Goal: Task Accomplishment & Management: Manage account settings

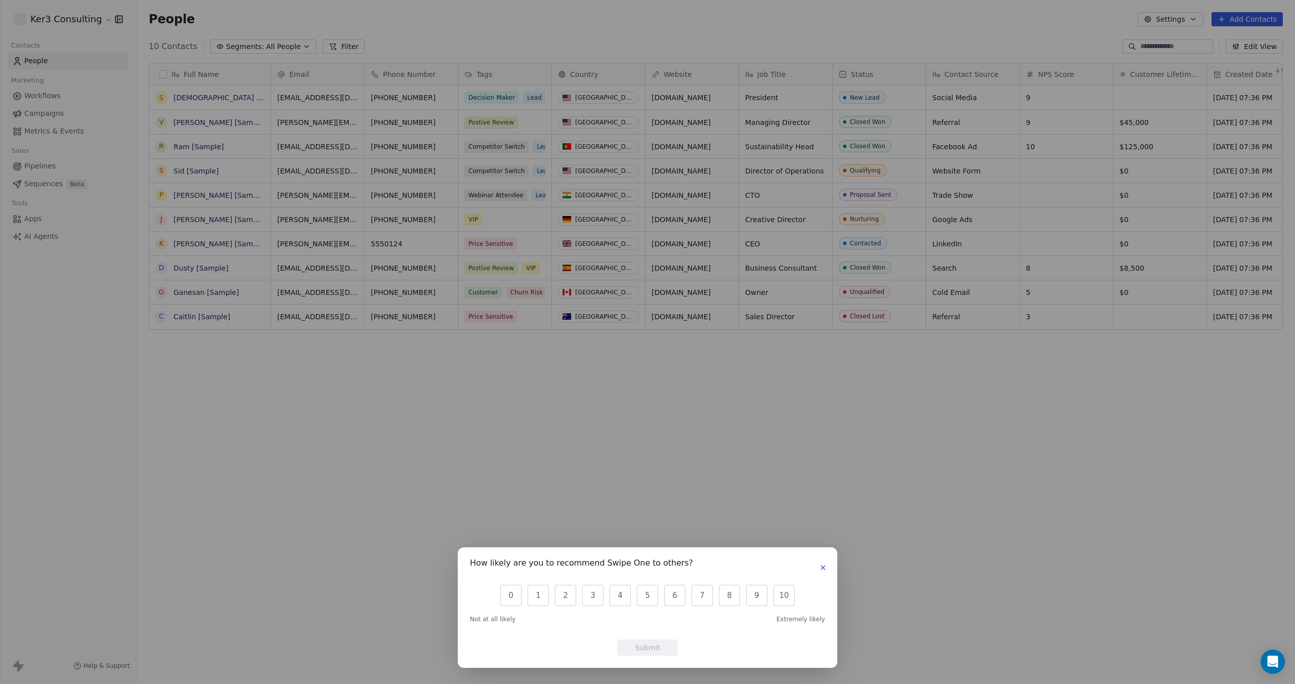
scroll to position [602, 1158]
click at [828, 565] on button "button" at bounding box center [823, 567] width 12 height 12
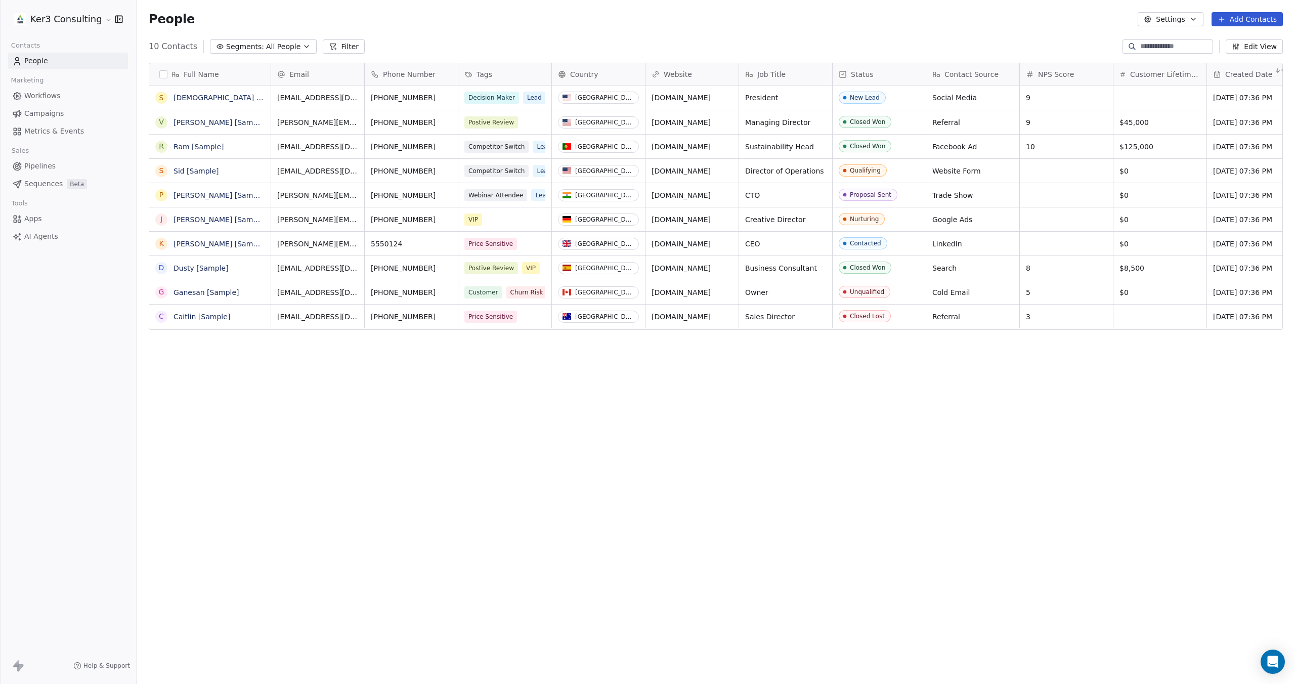
click at [105, 19] on html "Ker3 Consulting Contacts People Marketing Workflows Campaigns Metrics & Events …" at bounding box center [647, 426] width 1295 height 852
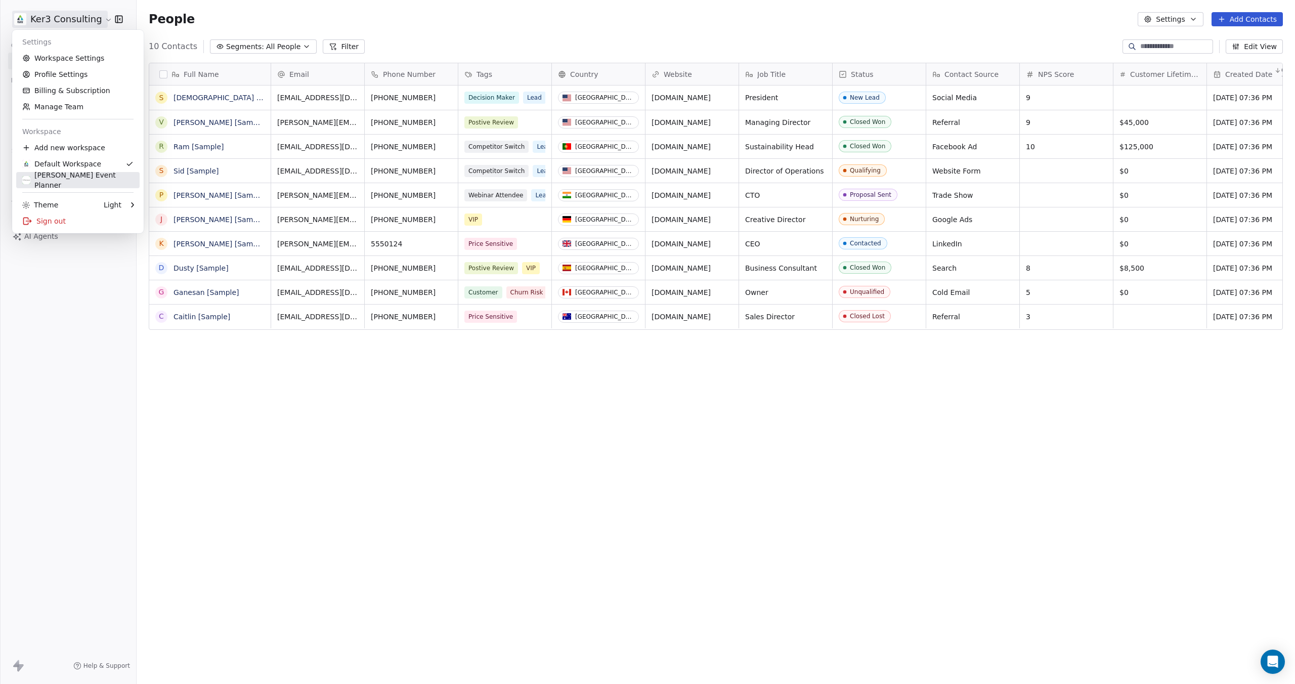
click at [78, 179] on div "[PERSON_NAME] Event Planner" at bounding box center [77, 180] width 111 height 20
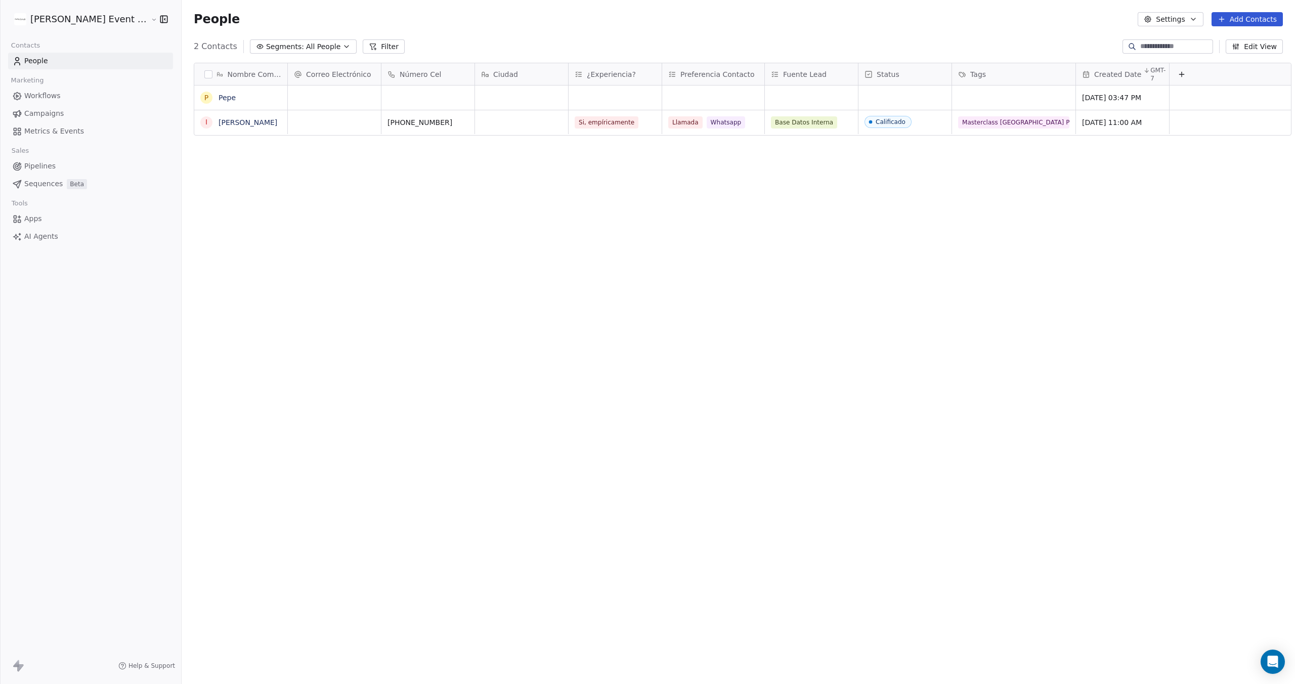
scroll to position [602, 1122]
click at [122, 21] on html "Cindhy Camacho Event Planner Contacts People Marketing Workflows Campaigns Metr…" at bounding box center [647, 426] width 1295 height 852
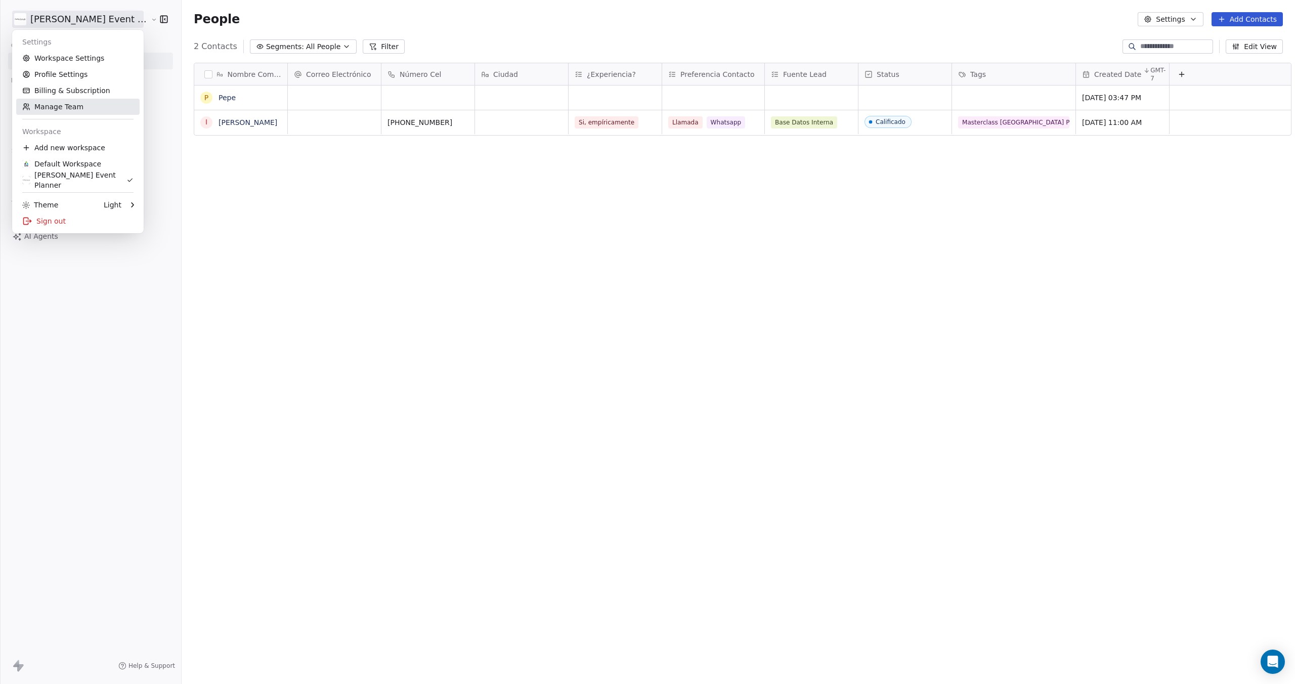
drag, startPoint x: 62, startPoint y: 105, endPoint x: 79, endPoint y: 108, distance: 17.1
click at [62, 105] on link "Manage Team" at bounding box center [77, 107] width 123 height 16
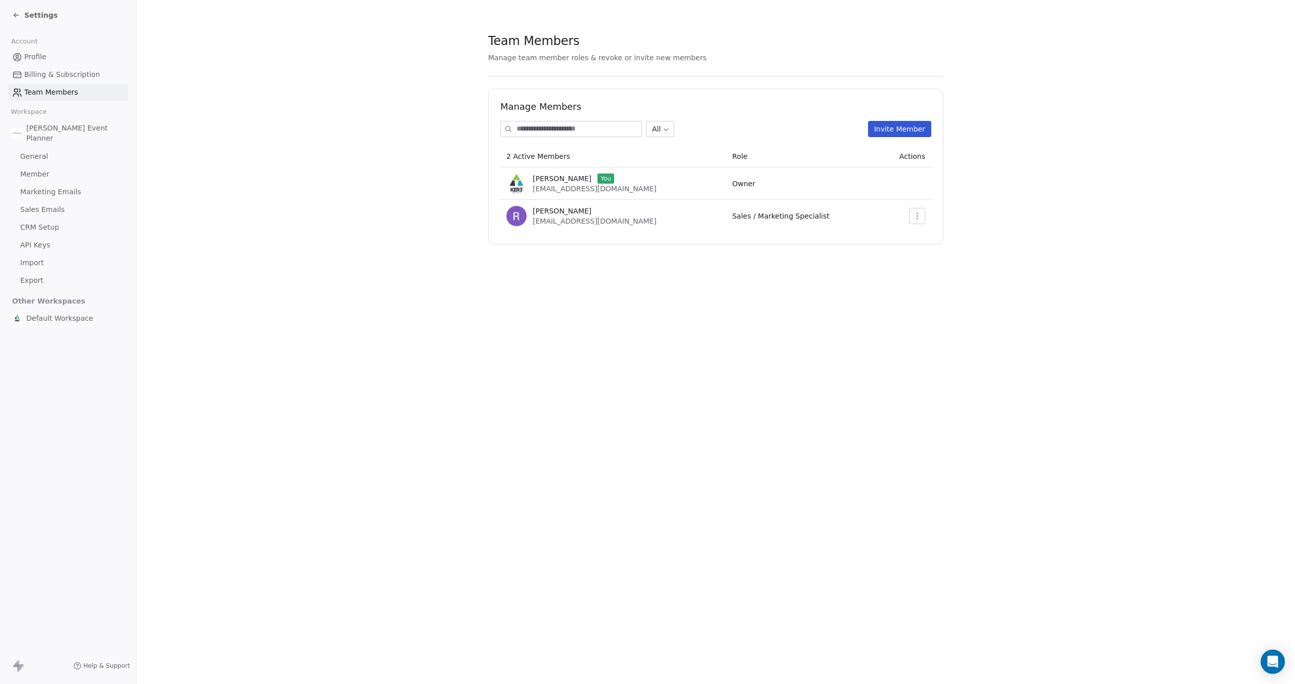
click at [916, 125] on button "Invite Member" at bounding box center [899, 129] width 63 height 16
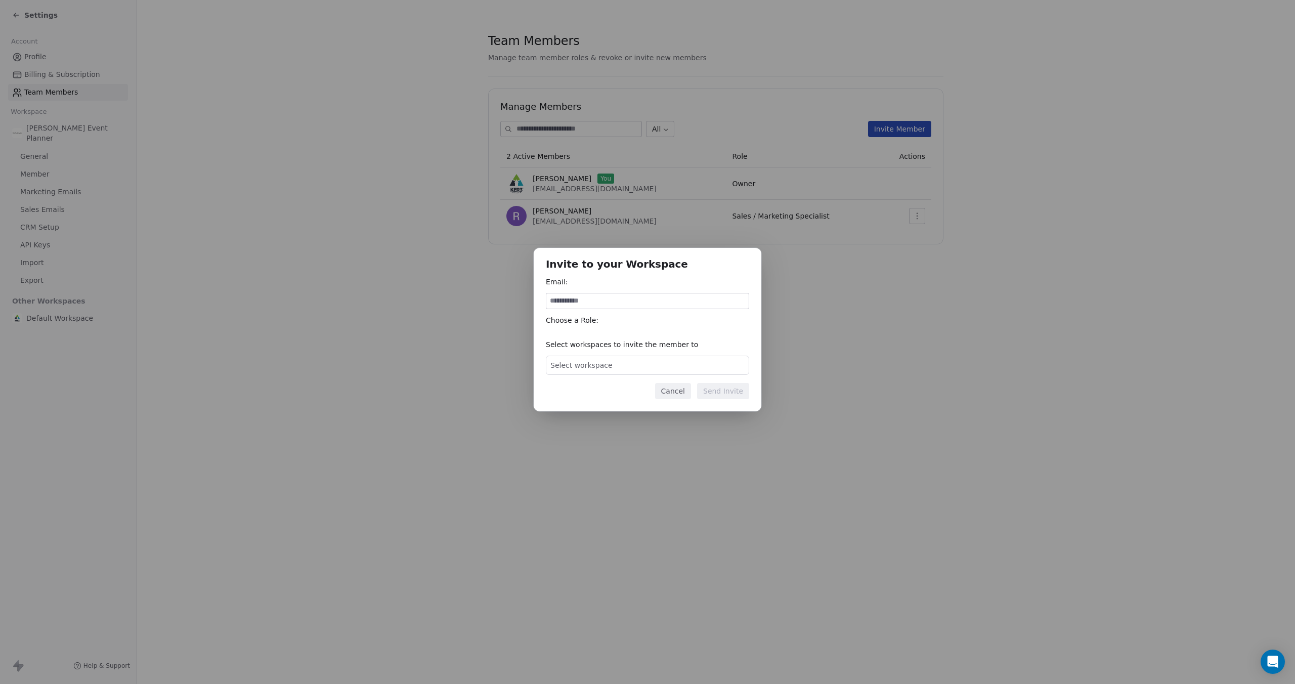
type input "**********"
click at [565, 299] on input at bounding box center [647, 300] width 202 height 15
click at [597, 299] on input at bounding box center [647, 300] width 202 height 15
paste input "**********"
type input "**********"
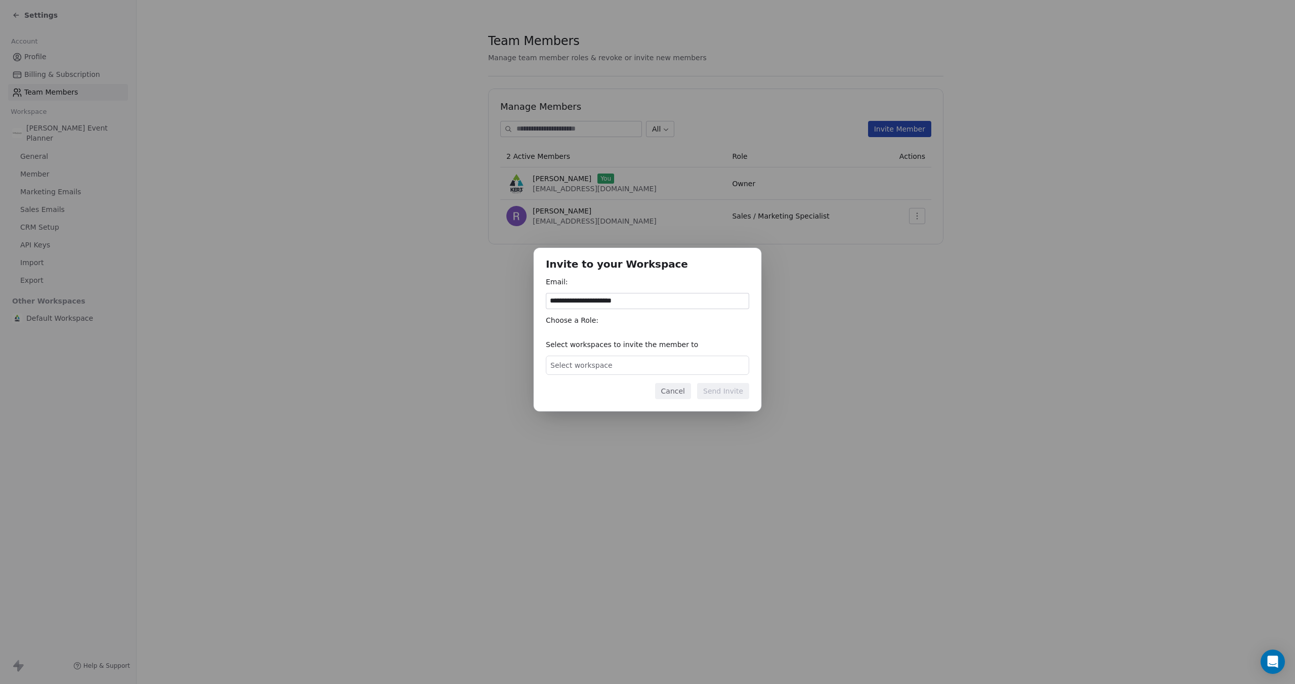
click at [587, 368] on span "Select workspace" at bounding box center [581, 365] width 62 height 10
click at [605, 425] on span "[PERSON_NAME] Event Planner" at bounding box center [642, 427] width 110 height 10
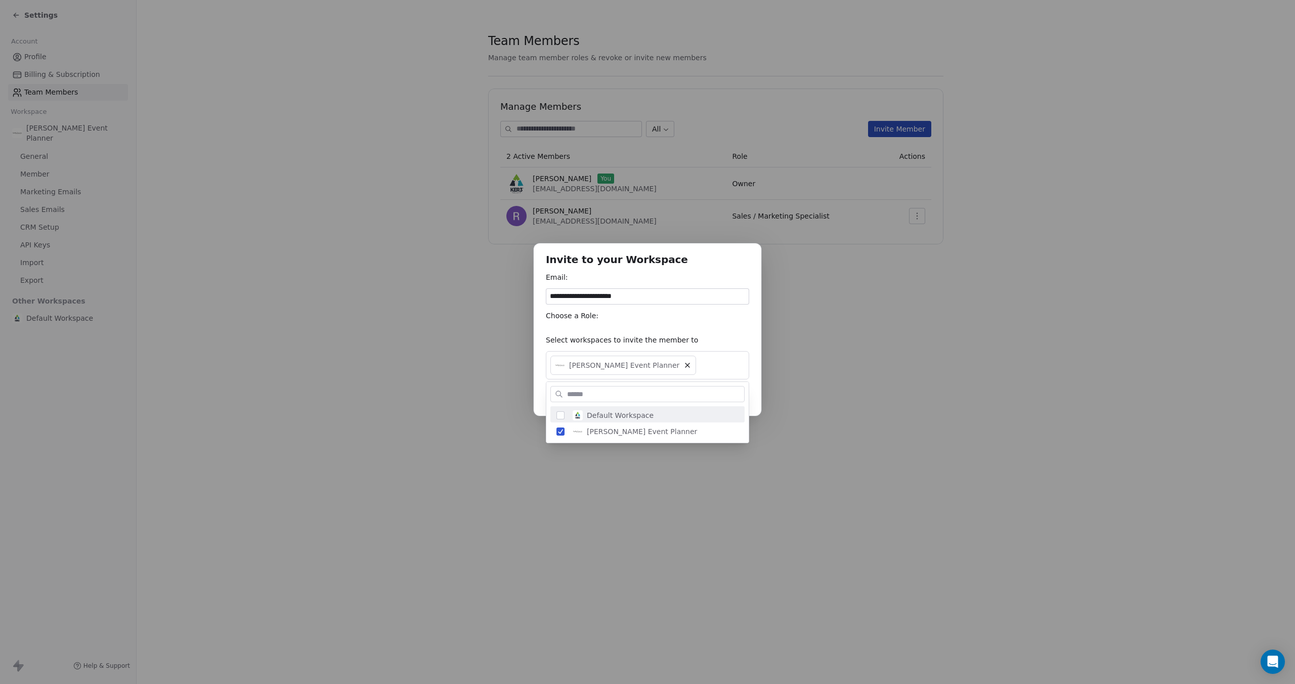
drag, startPoint x: 656, startPoint y: 337, endPoint x: 700, endPoint y: 334, distance: 44.7
click at [656, 337] on div "**********" at bounding box center [647, 342] width 1295 height 230
click at [731, 393] on button "Send Invite" at bounding box center [723, 395] width 52 height 16
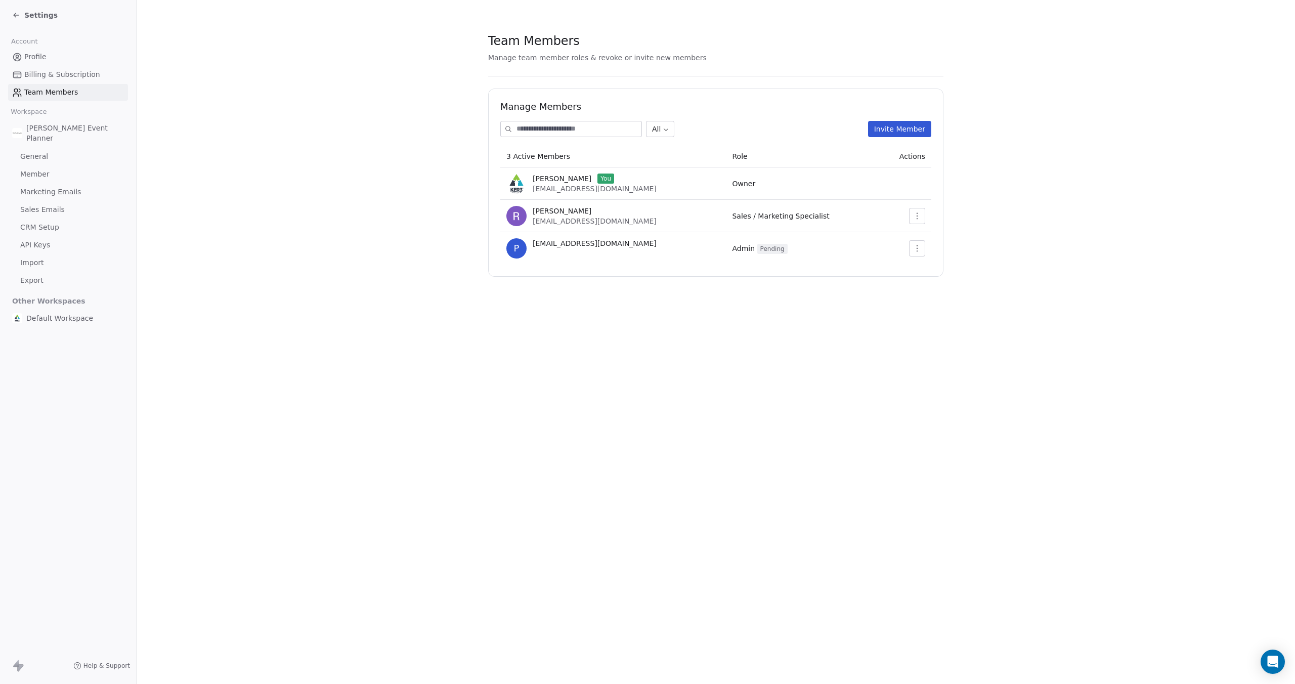
click at [919, 249] on icon "button" at bounding box center [917, 248] width 8 height 8
click at [947, 285] on div "Revoke Invite" at bounding box center [943, 287] width 60 height 16
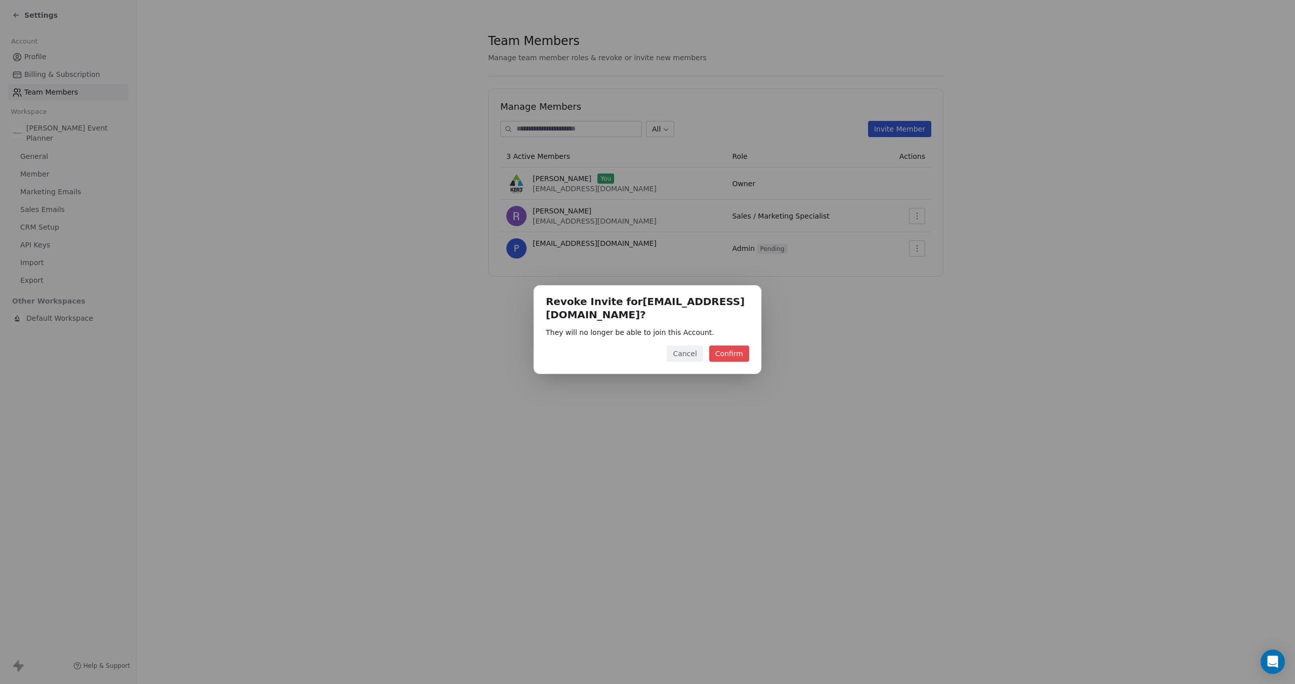
drag, startPoint x: 738, startPoint y: 354, endPoint x: 777, endPoint y: 350, distance: 39.1
click at [739, 354] on button "Confirm" at bounding box center [729, 353] width 40 height 16
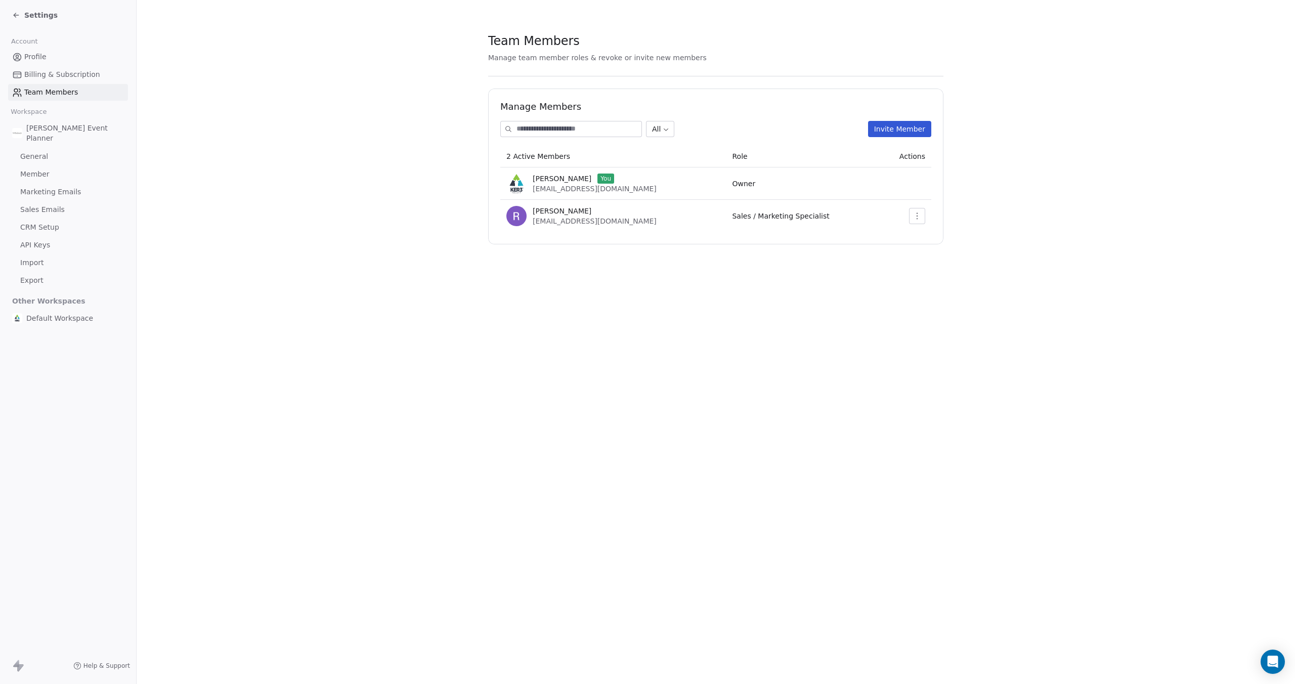
click at [907, 126] on button "Invite Member" at bounding box center [899, 129] width 63 height 16
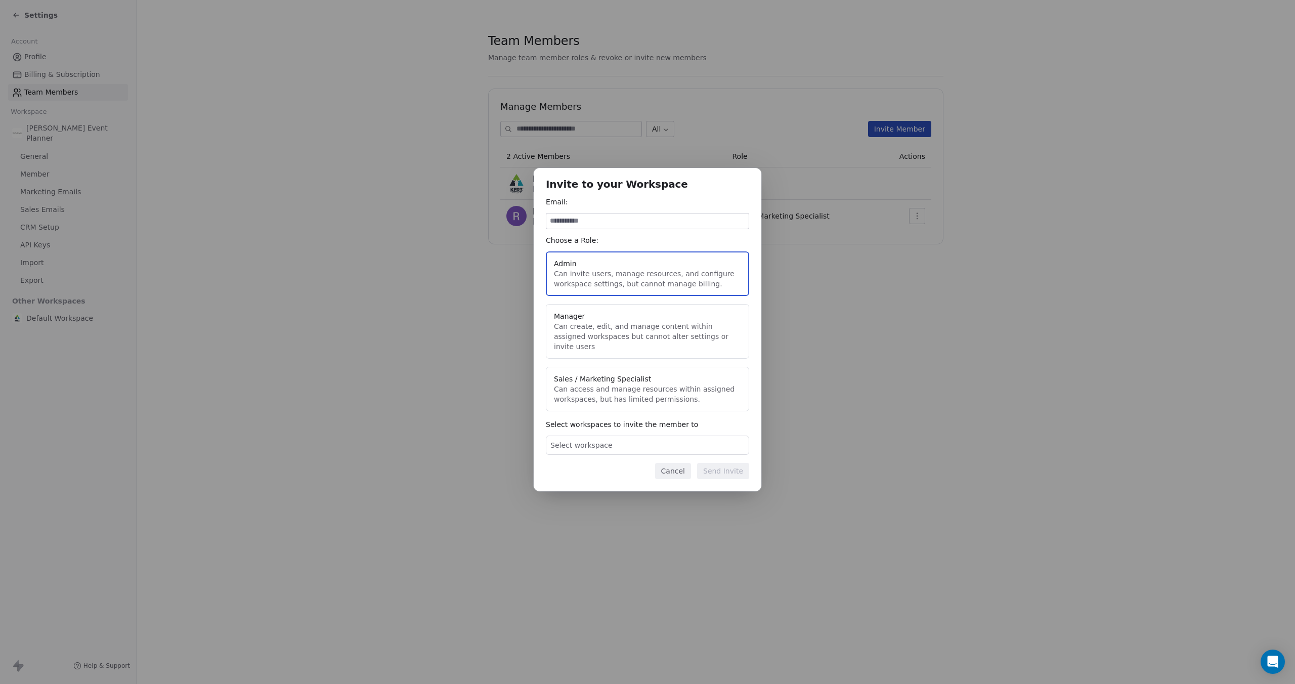
click at [604, 227] on input at bounding box center [647, 220] width 202 height 15
type input "**********"
click at [609, 331] on button "Manager Can create, edit, and manage content within assigned workspaces but can…" at bounding box center [647, 331] width 203 height 55
click at [612, 440] on div "Select workspace" at bounding box center [647, 445] width 203 height 19
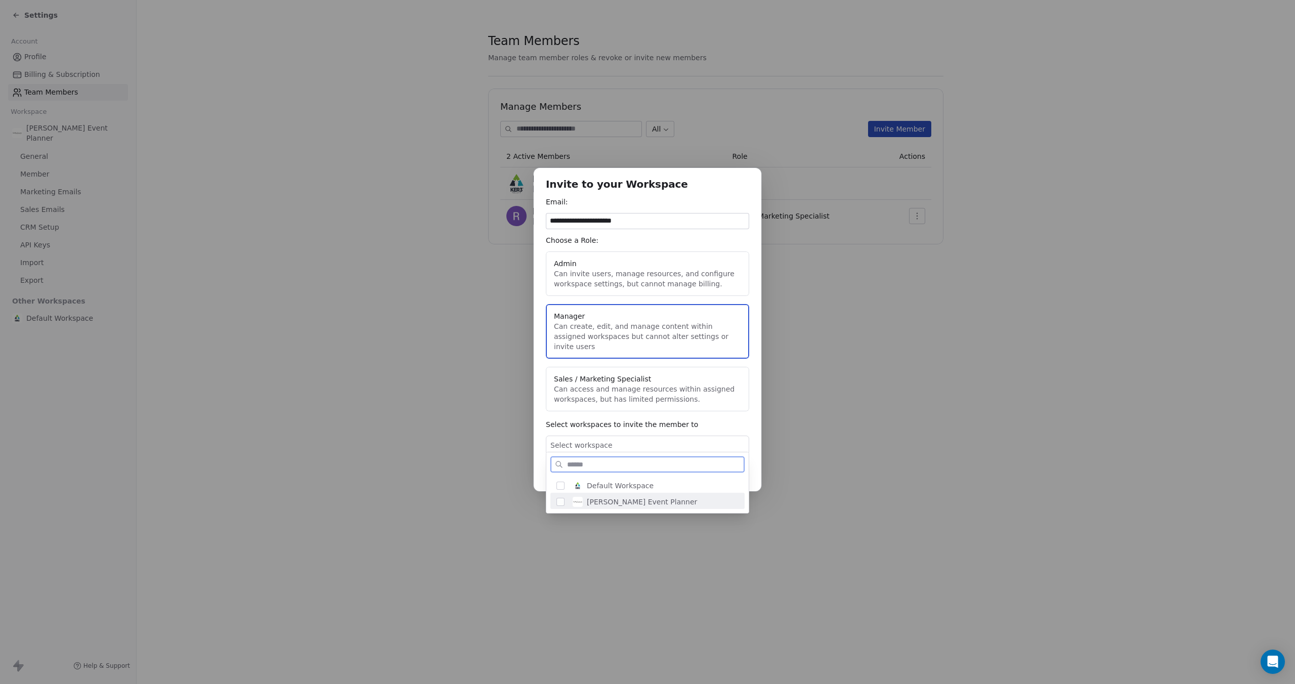
click at [611, 497] on span "[PERSON_NAME] Event Planner" at bounding box center [642, 502] width 110 height 10
click at [835, 483] on div "**********" at bounding box center [647, 342] width 1295 height 381
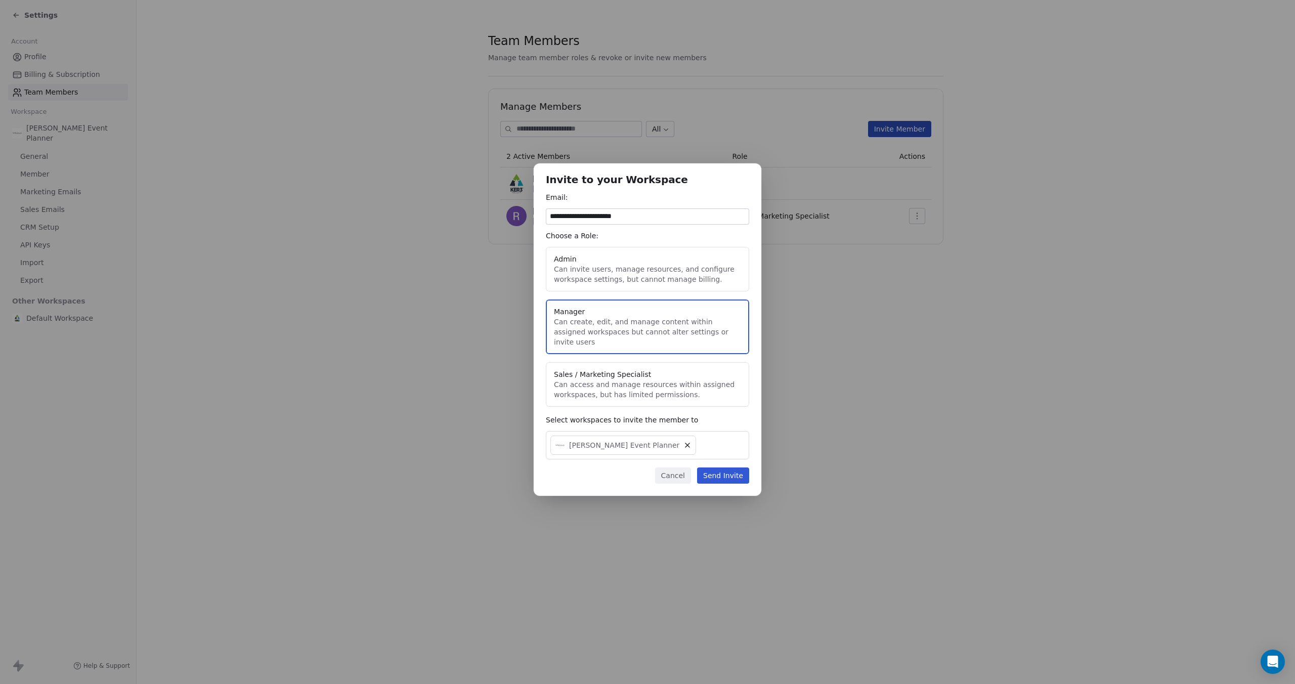
click at [718, 470] on button "Send Invite" at bounding box center [723, 475] width 52 height 16
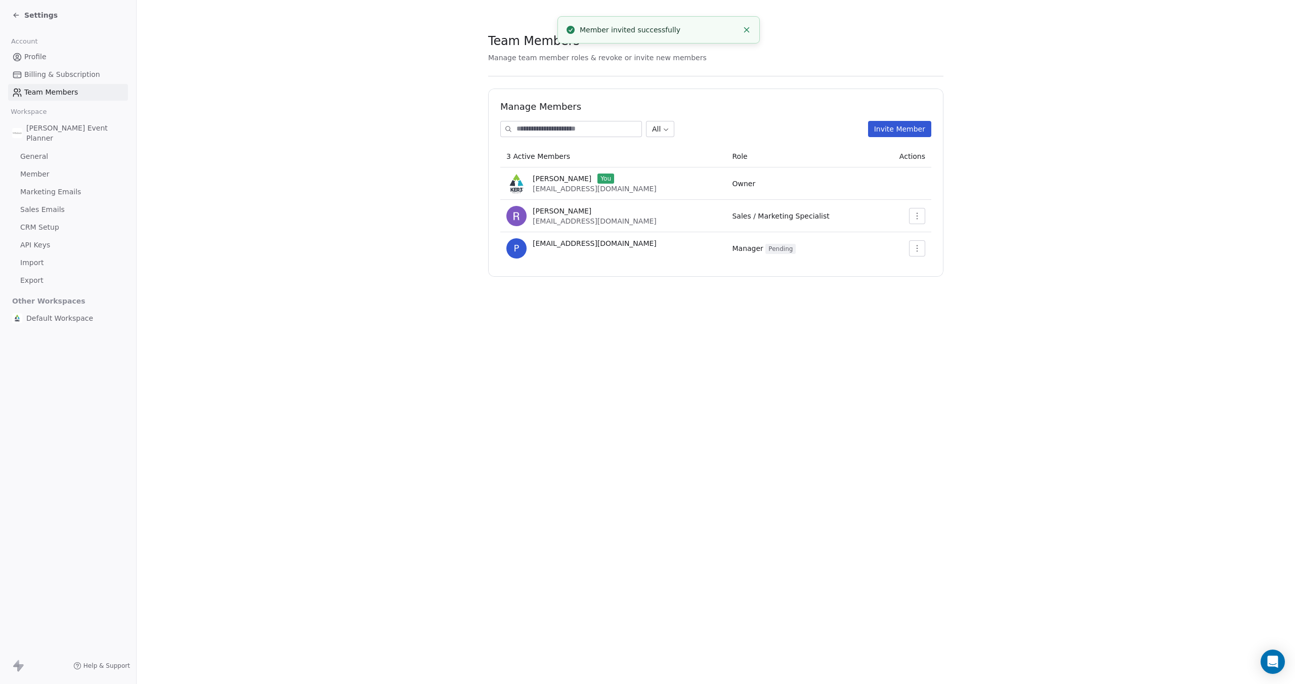
click at [917, 219] on icon "button" at bounding box center [917, 215] width 1 height 7
click at [930, 234] on div "Update" at bounding box center [949, 238] width 72 height 16
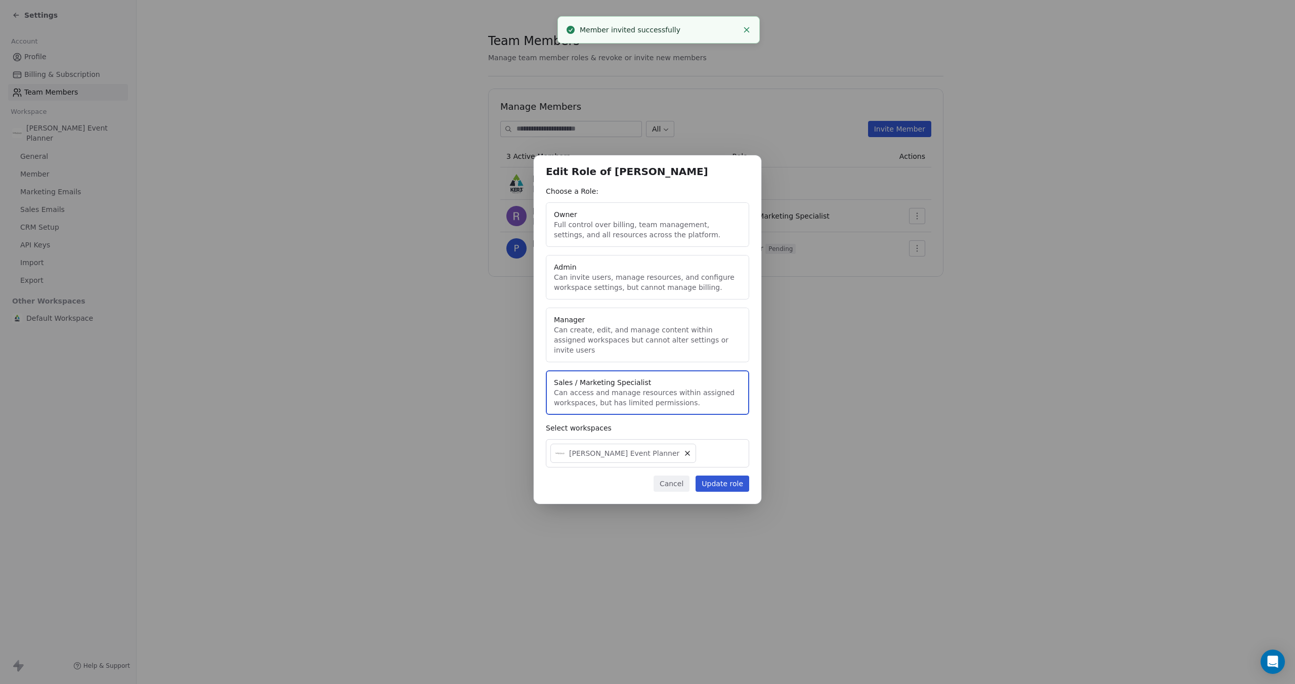
click at [630, 336] on button "Manager Can create, edit, and manage content within assigned workspaces but can…" at bounding box center [647, 335] width 203 height 55
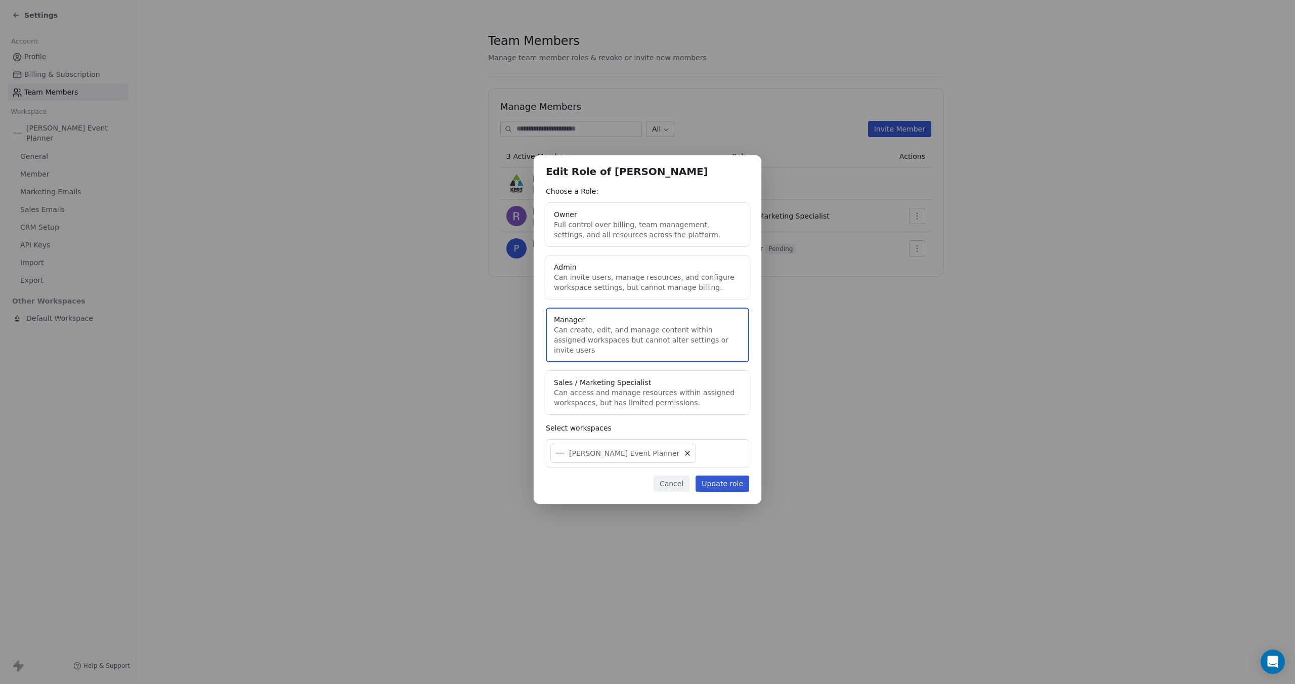
click at [725, 480] on button "Update role" at bounding box center [723, 483] width 54 height 16
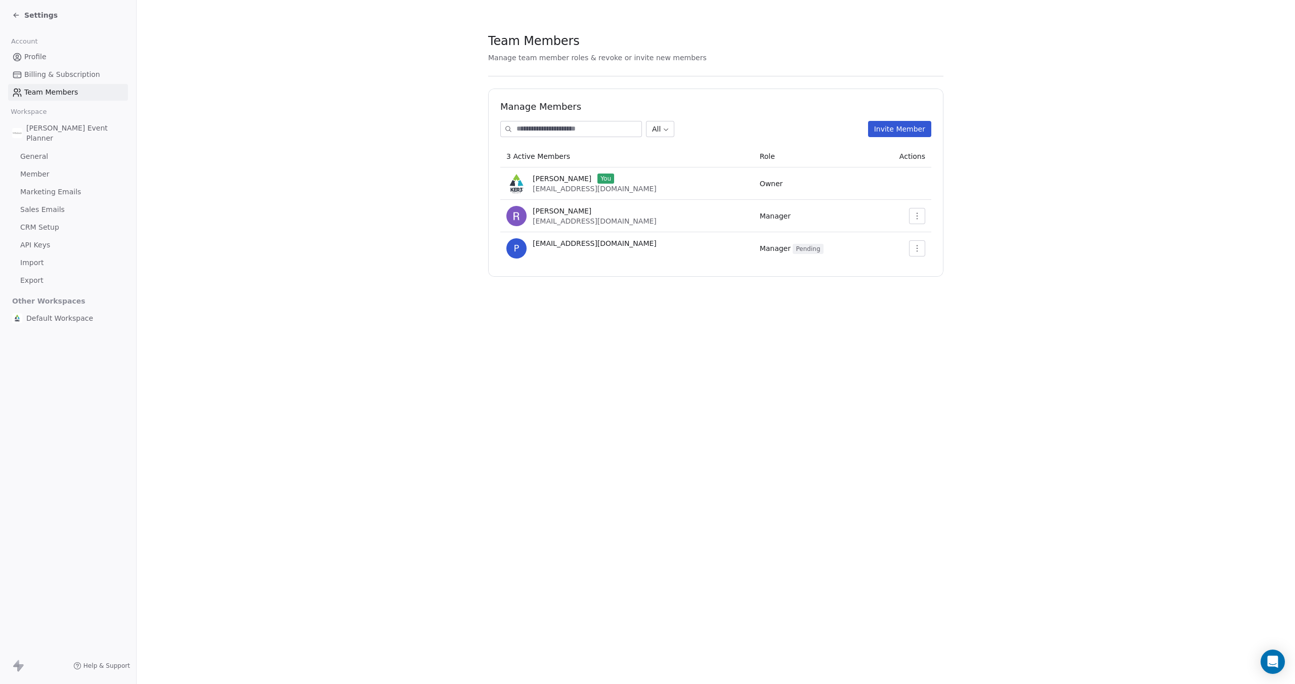
click at [44, 191] on span "Marketing Emails" at bounding box center [50, 192] width 61 height 11
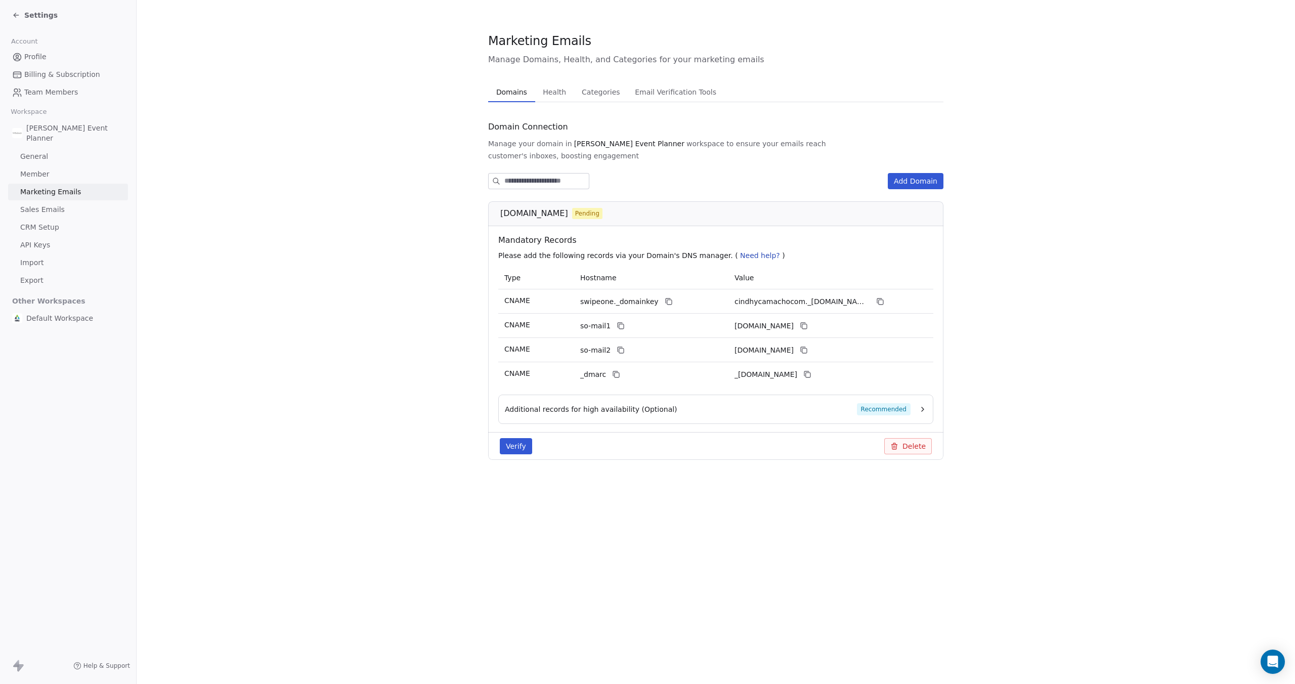
click at [514, 438] on button "Verify" at bounding box center [516, 446] width 32 height 16
click at [512, 438] on button "Verify" at bounding box center [516, 446] width 32 height 16
click at [887, 403] on span "Recommended" at bounding box center [884, 409] width 54 height 12
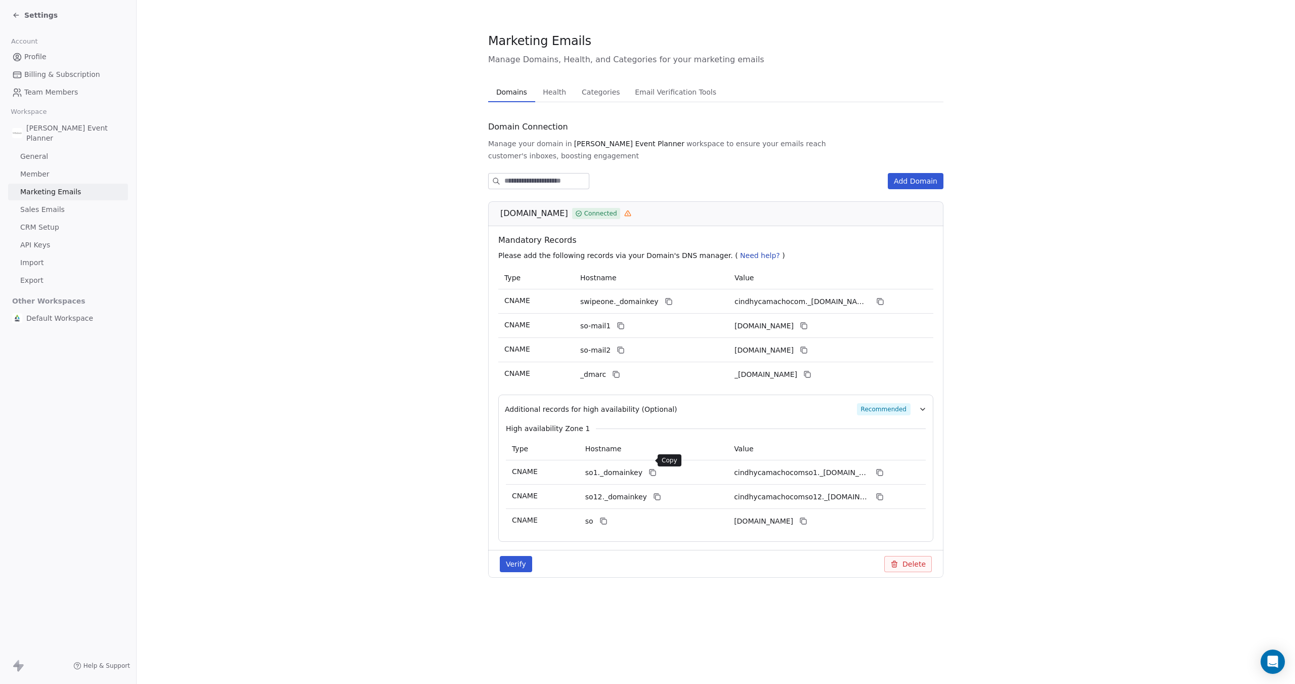
click at [651, 471] on icon at bounding box center [653, 473] width 5 height 5
click at [880, 468] on icon at bounding box center [880, 472] width 8 height 8
click at [883, 493] on icon at bounding box center [880, 497] width 8 height 8
click at [807, 517] on icon at bounding box center [803, 521] width 8 height 8
click at [525, 556] on button "Verify" at bounding box center [516, 564] width 32 height 16
